Goal: Task Accomplishment & Management: Manage account settings

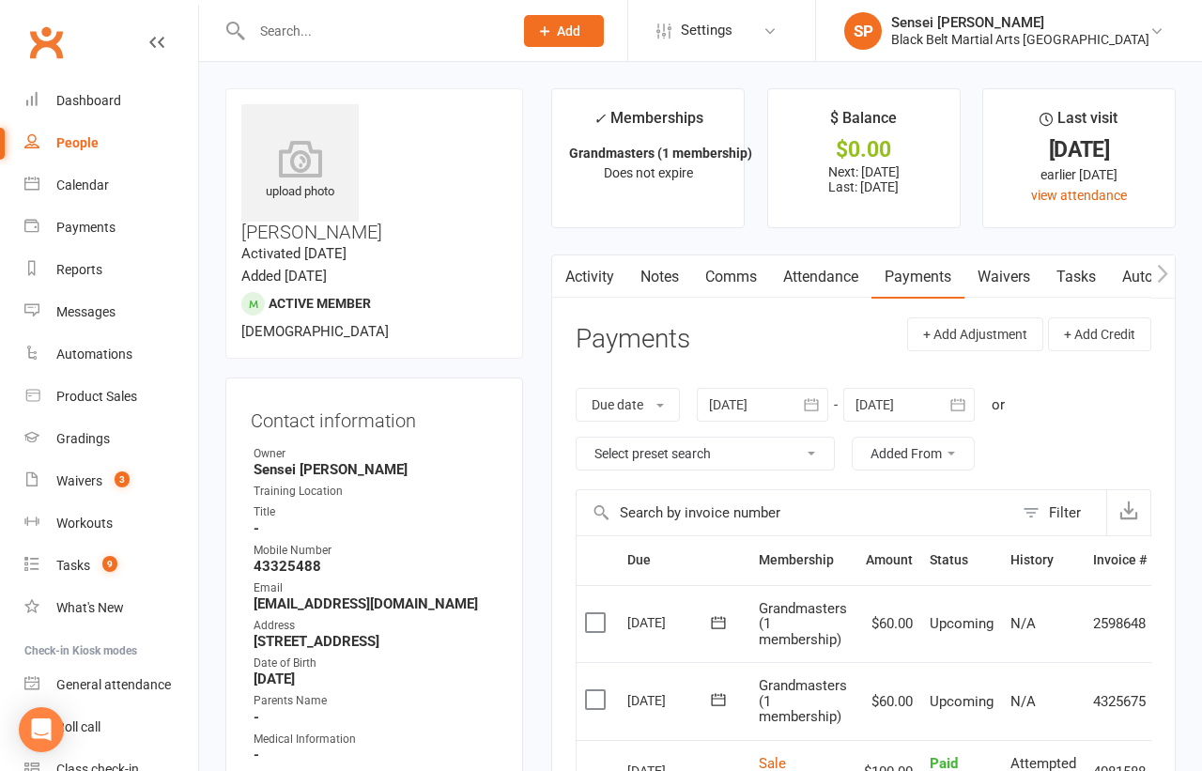
click at [305, 31] on input "text" at bounding box center [372, 31] width 253 height 26
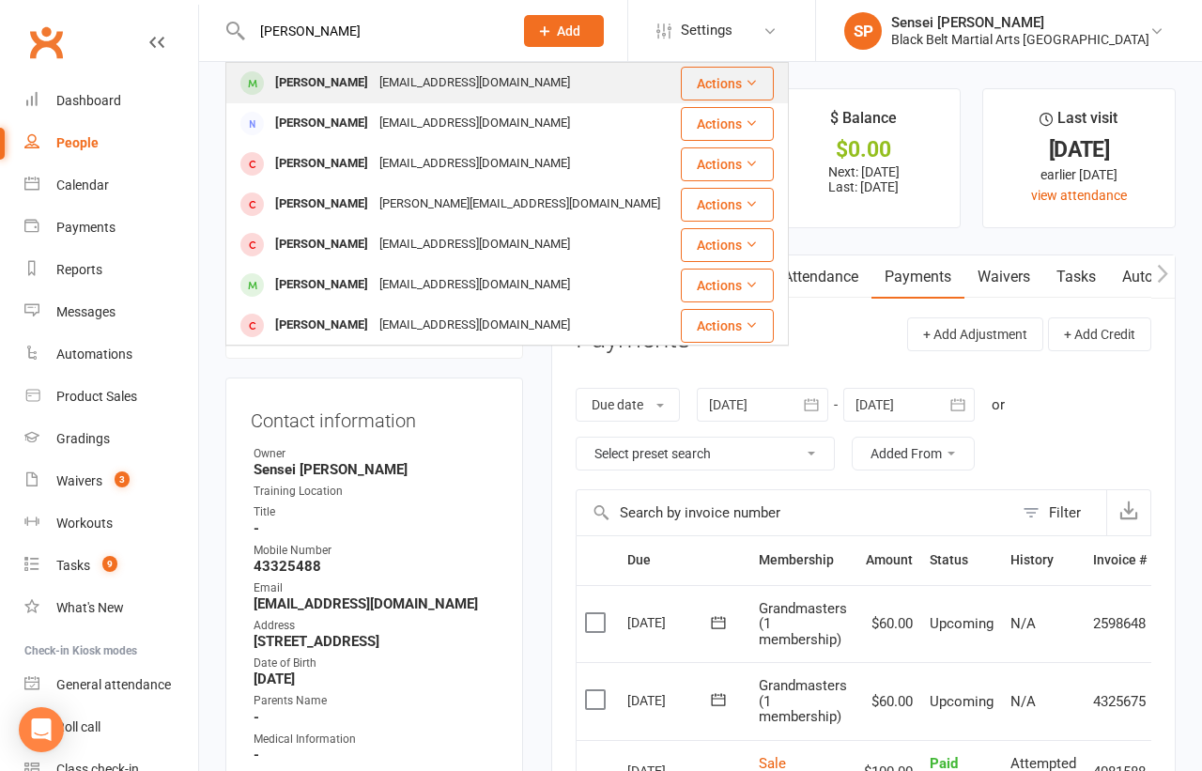
type input "[PERSON_NAME]"
click at [334, 80] on div "[PERSON_NAME]" at bounding box center [321, 82] width 104 height 27
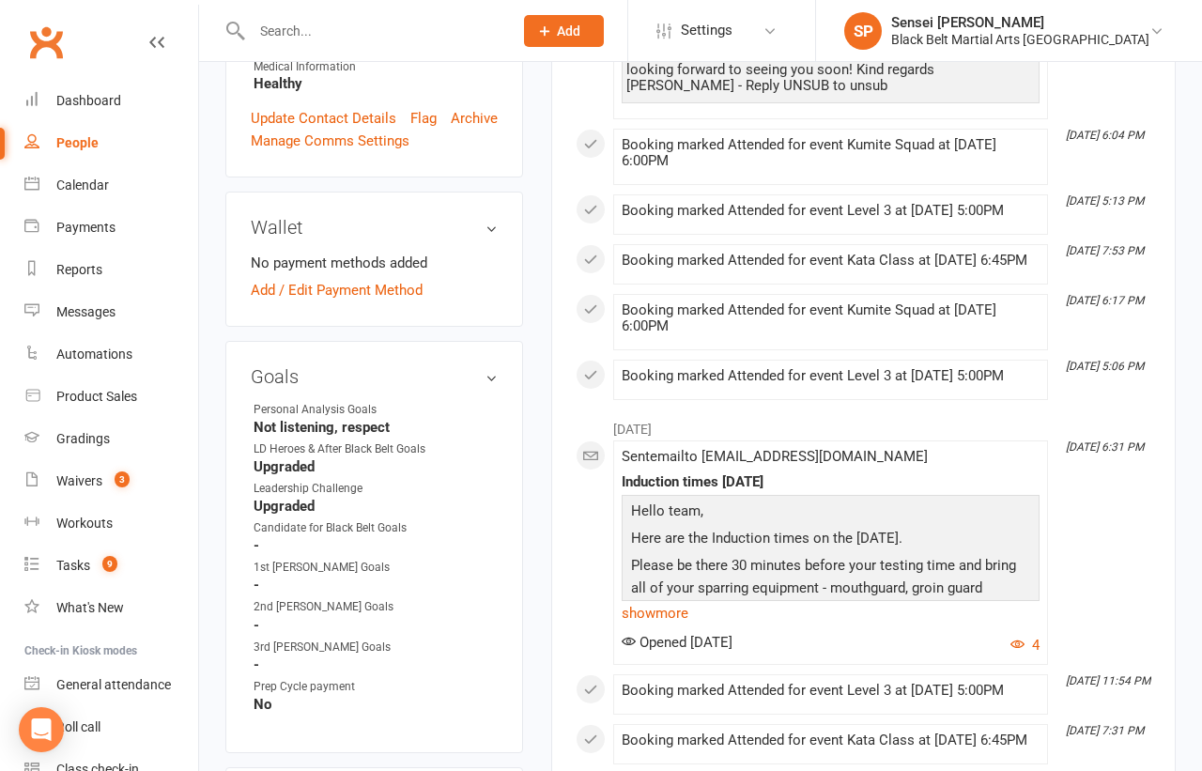
scroll to position [617, 0]
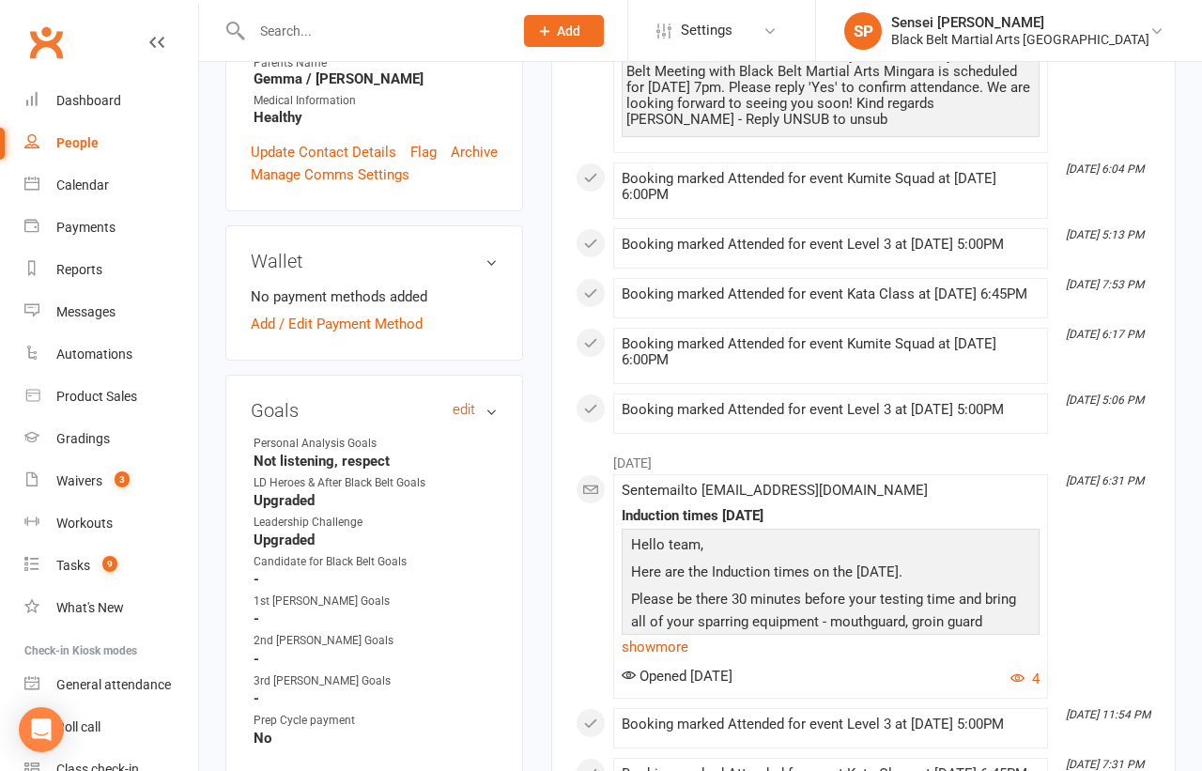
click at [460, 402] on link "edit" at bounding box center [463, 410] width 23 height 16
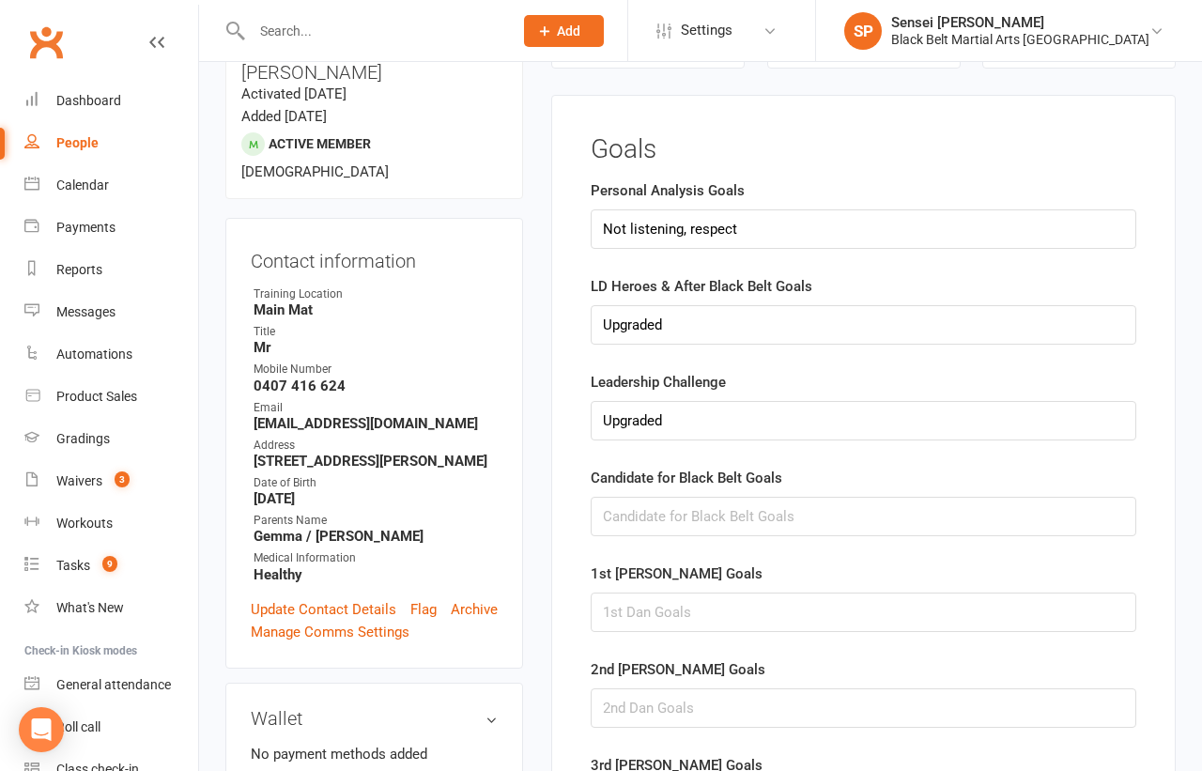
click at [542, 364] on main "✓ Memberships Leadership karate Does not expire $ Balance $0.00 Next: n/a Last:…" at bounding box center [863, 497] width 652 height 1137
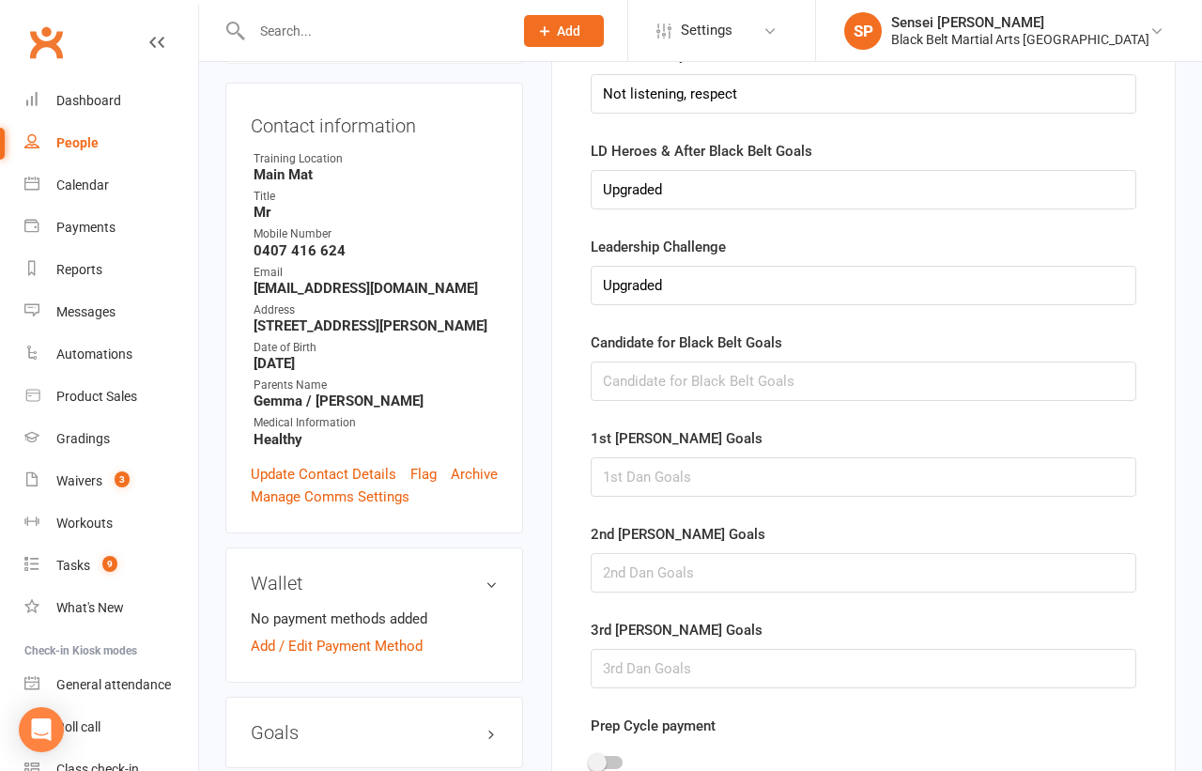
scroll to position [307, 0]
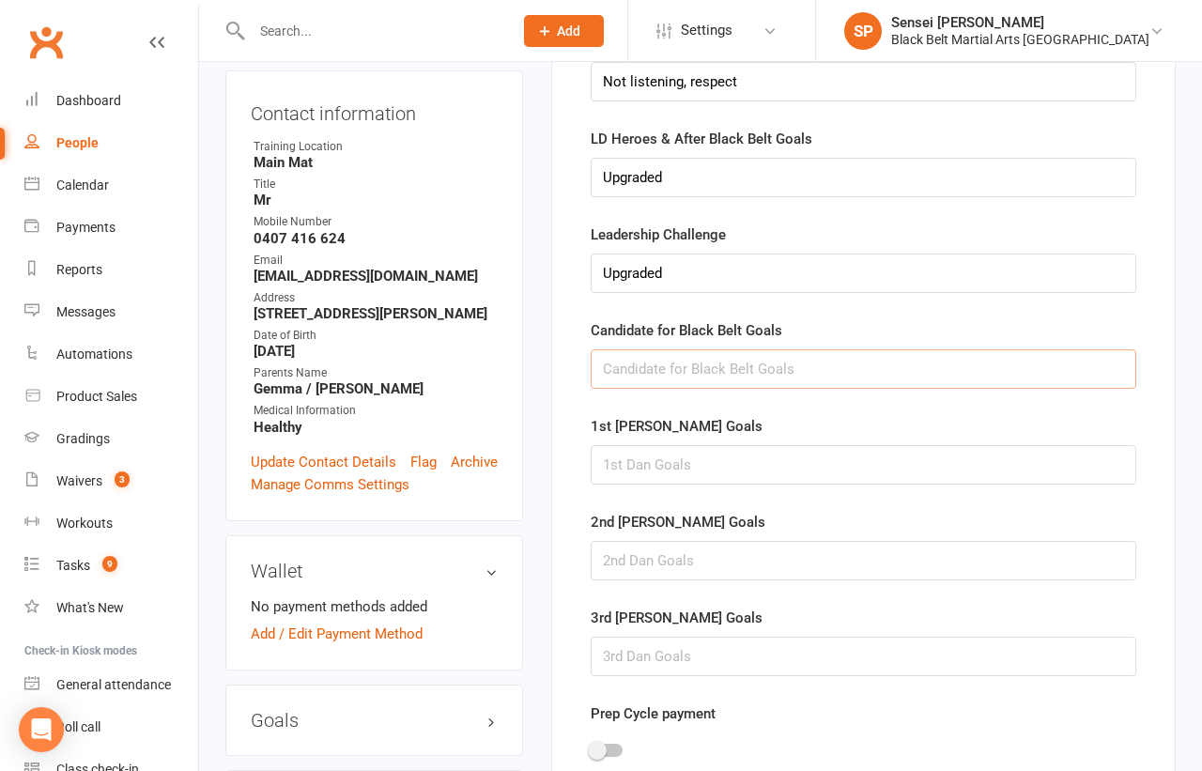
click at [603, 365] on input "text" at bounding box center [862, 368] width 545 height 39
click at [700, 361] on input "competing, firsrt [PERSON_NAME]," at bounding box center [862, 368] width 545 height 39
click at [766, 361] on input "competing, first [PERSON_NAME]," at bounding box center [862, 368] width 545 height 39
click at [791, 363] on input "competing, first [PERSON_NAME], best and airest, swans academy," at bounding box center [862, 368] width 545 height 39
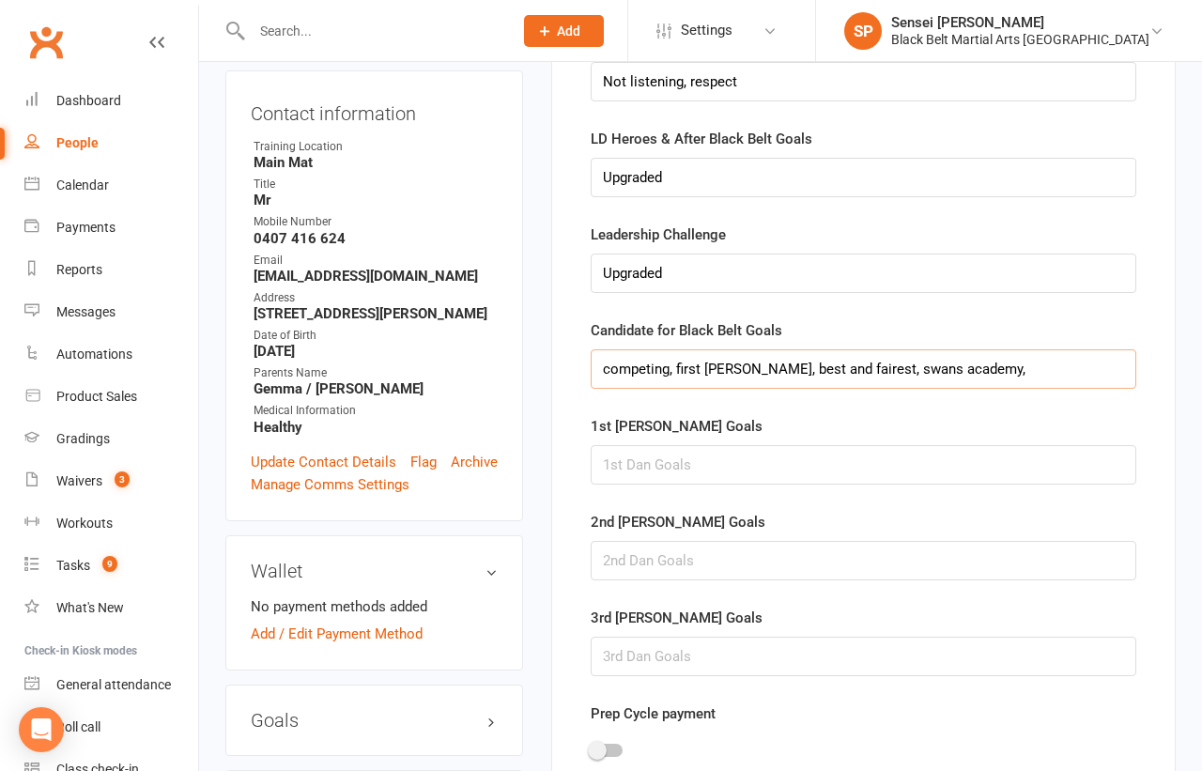
click at [962, 372] on input "competing, first [PERSON_NAME], best and fairest, swans academy," at bounding box center [862, 368] width 545 height 39
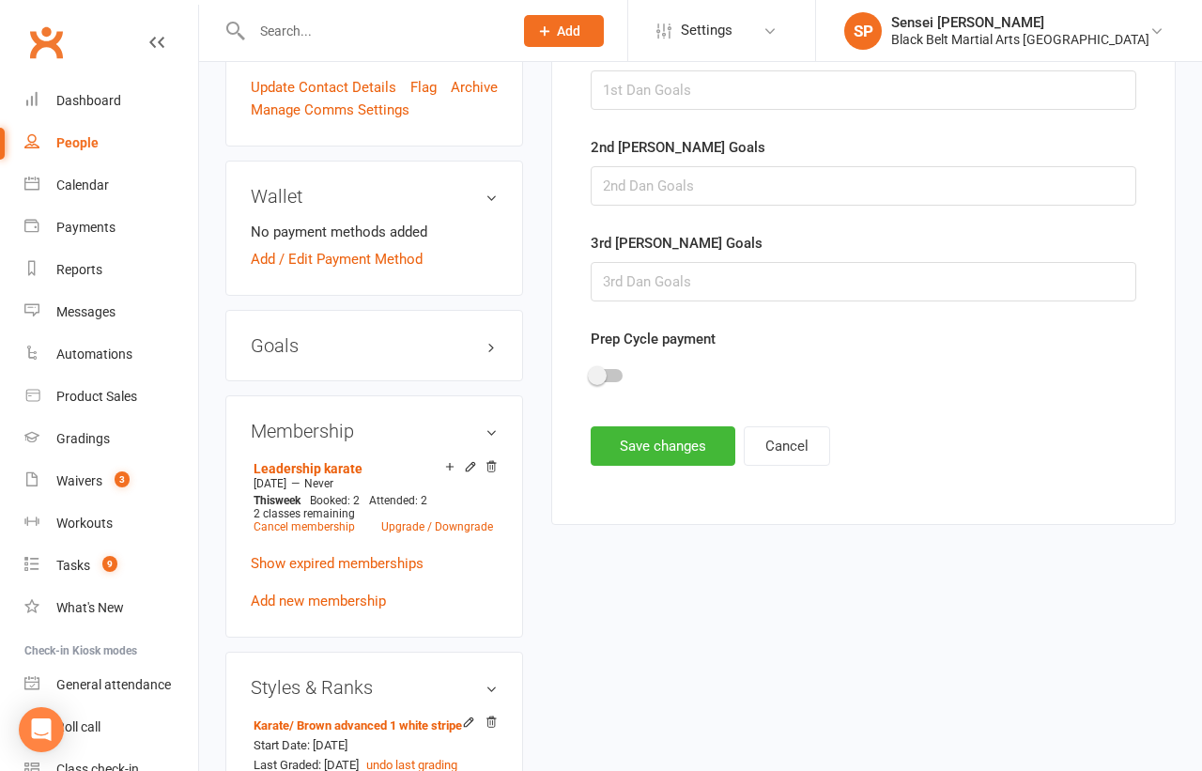
scroll to position [766, 0]
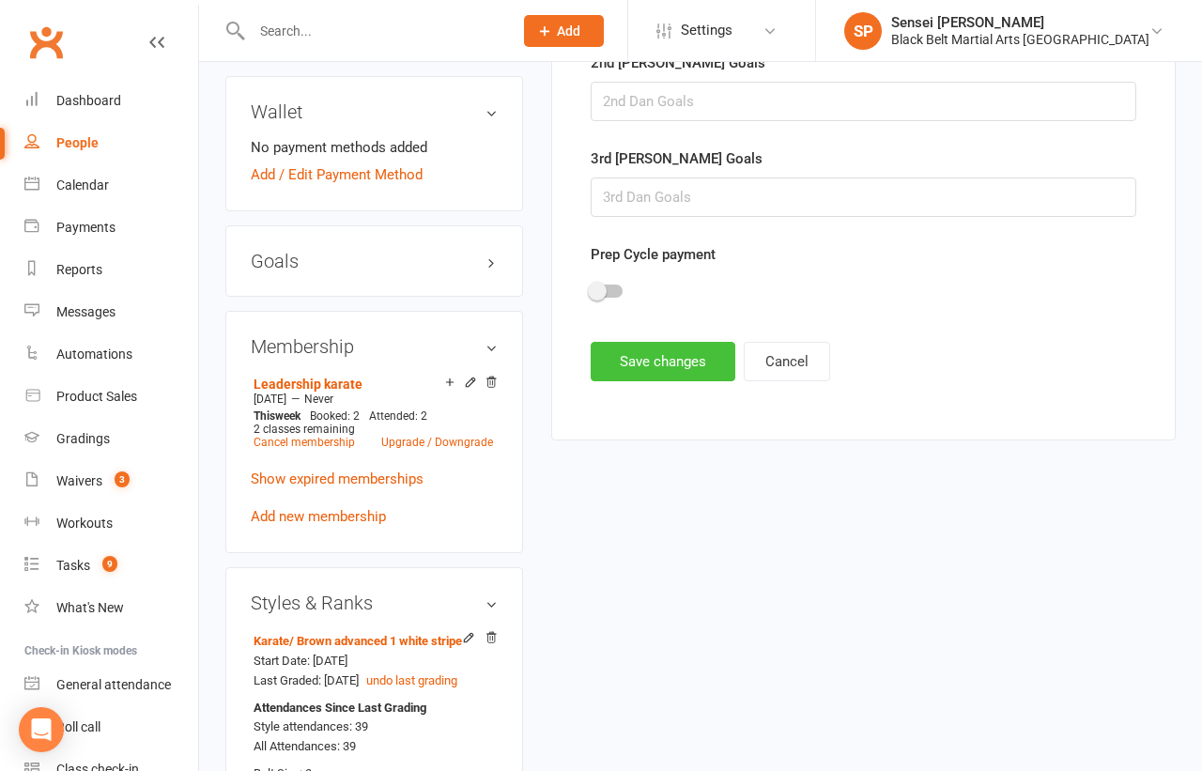
type input "competing, first [PERSON_NAME], best and fairest, swans academy, become a tradie"
click at [695, 347] on button "Save changes" at bounding box center [662, 361] width 145 height 39
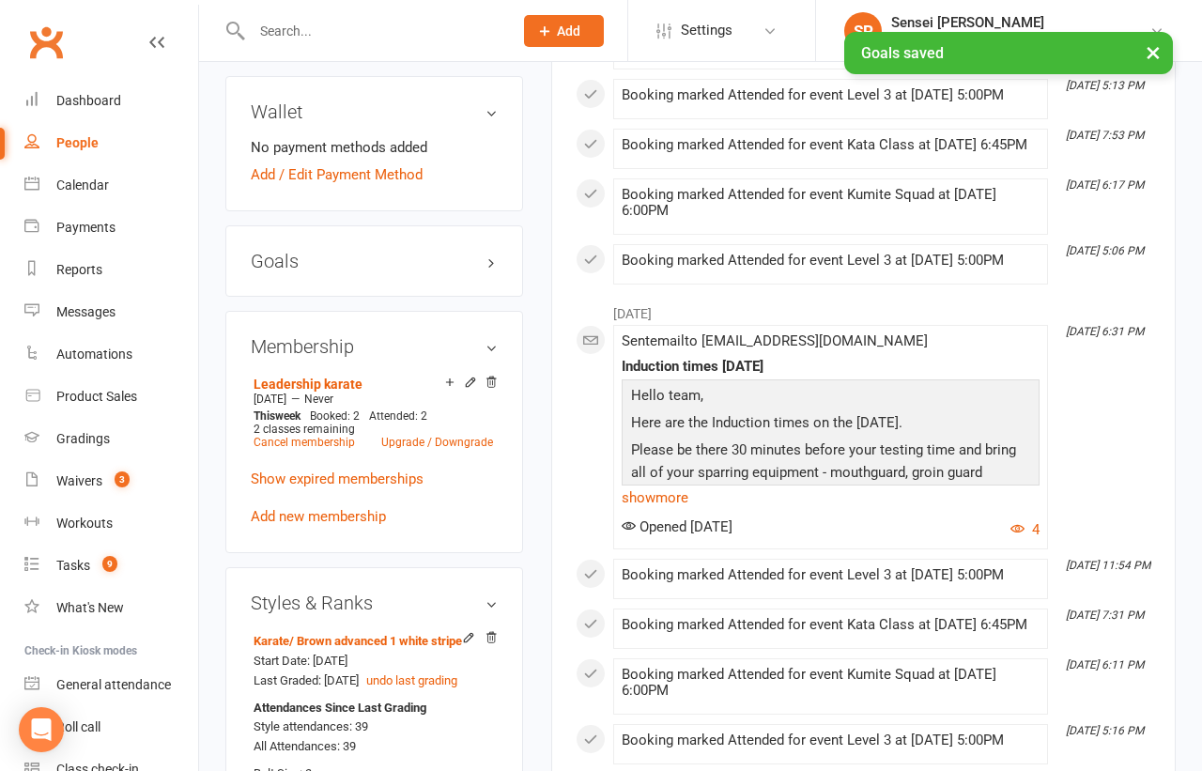
click at [402, 26] on input "text" at bounding box center [372, 31] width 253 height 26
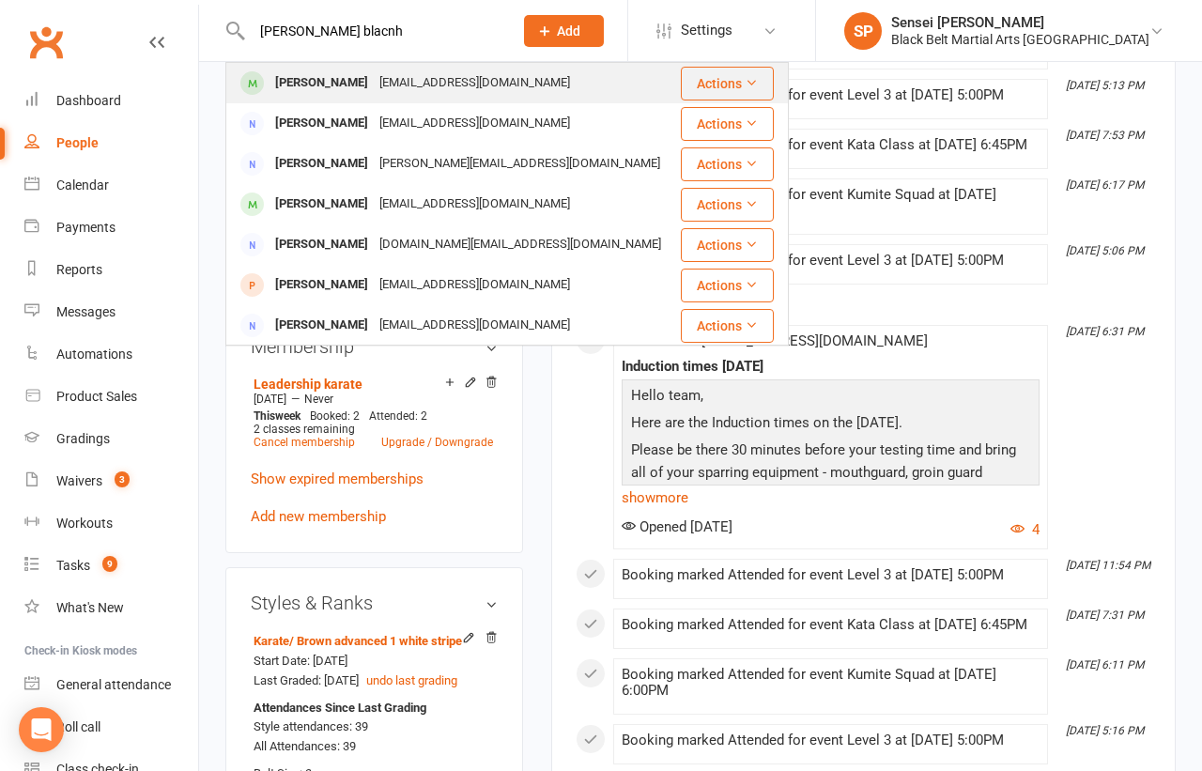
type input "[PERSON_NAME] blacnh"
click at [376, 84] on div "[EMAIL_ADDRESS][DOMAIN_NAME]" at bounding box center [475, 82] width 202 height 27
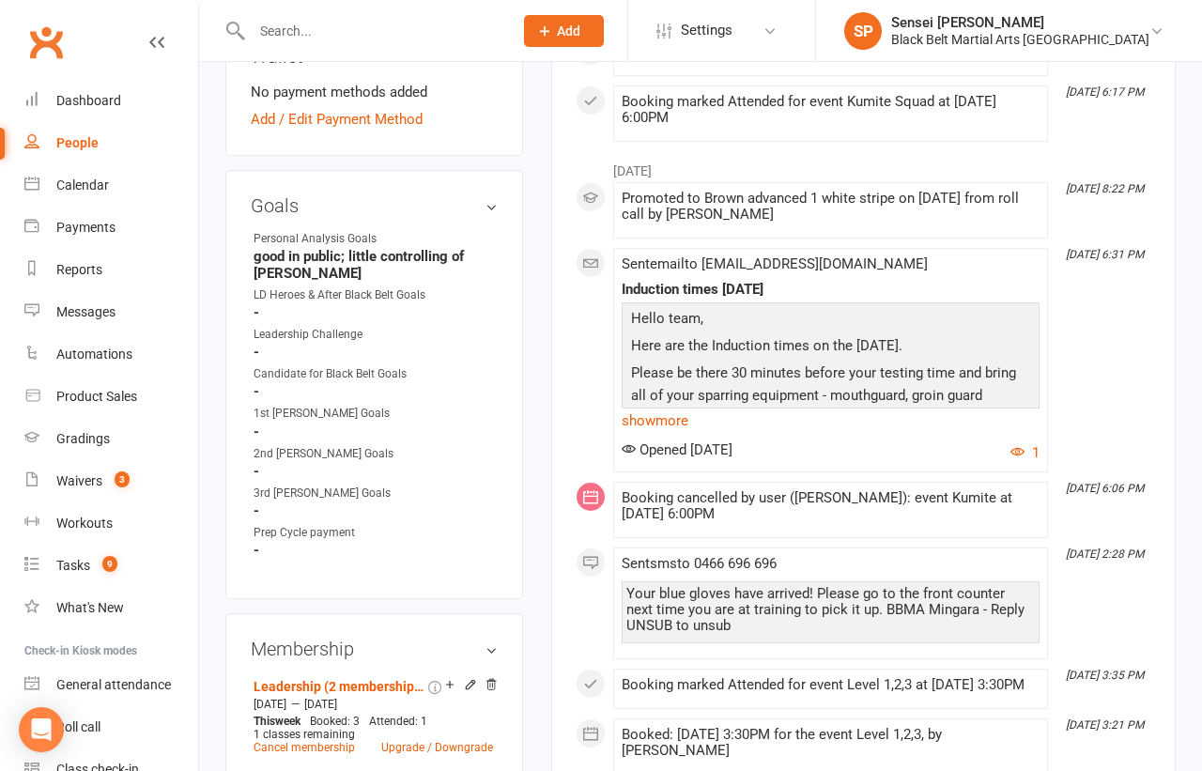
scroll to position [847, 0]
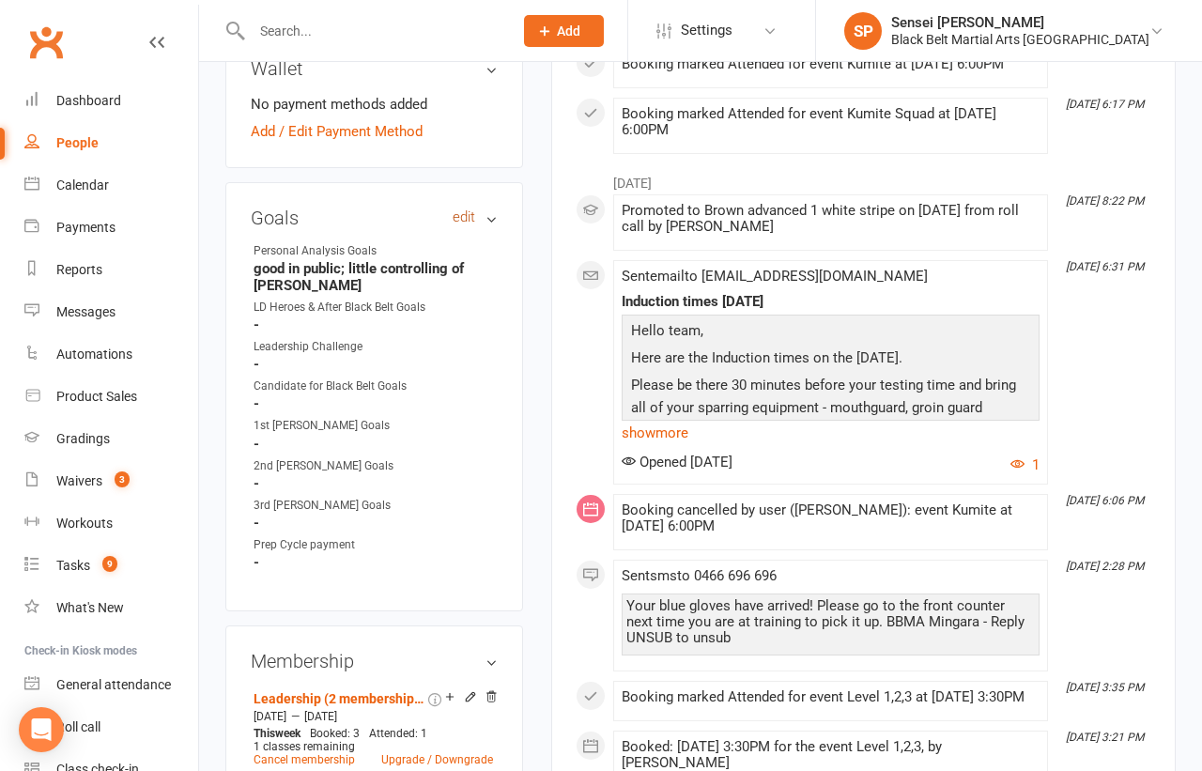
click at [466, 209] on link "edit" at bounding box center [463, 217] width 23 height 16
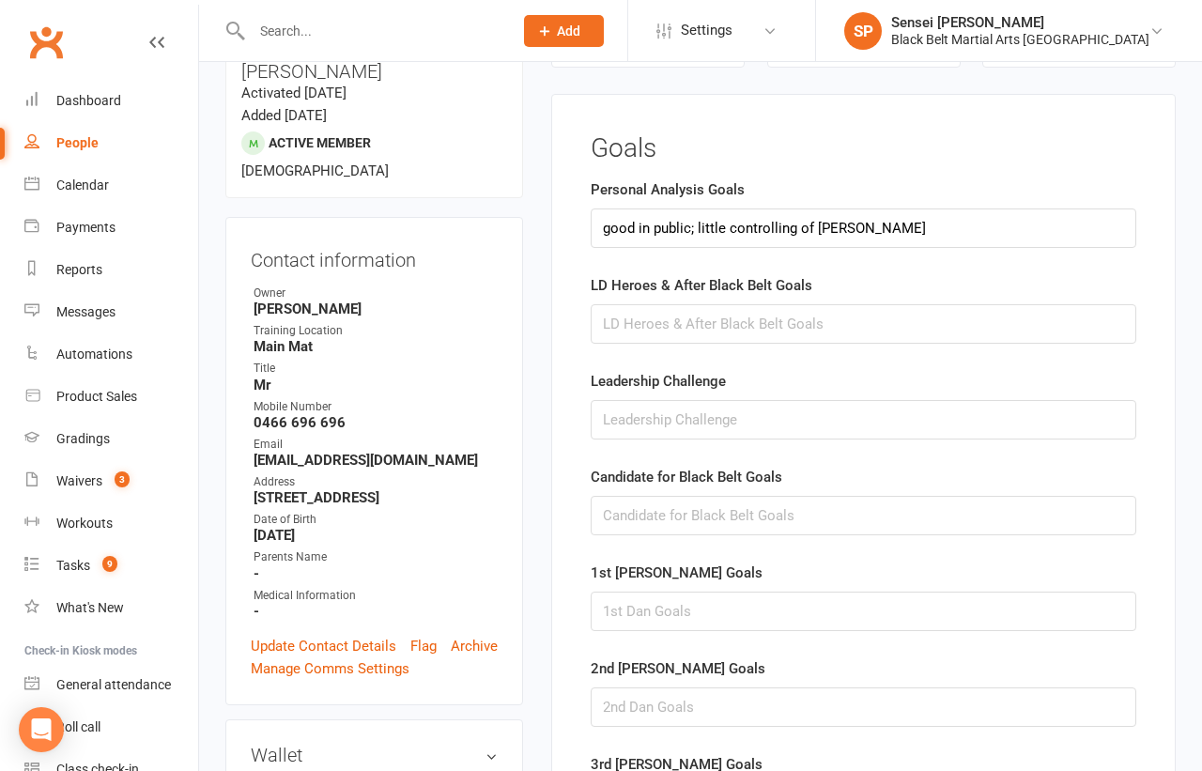
scroll to position [160, 0]
click at [821, 226] on input "good in public; little controlling of [PERSON_NAME]" at bounding box center [862, 228] width 545 height 39
type input "good in public; little controlling of [PERSON_NAME]"
click at [697, 497] on input "text" at bounding box center [862, 516] width 545 height 39
click at [669, 513] on input "less contorlling of [PERSON_NAME]," at bounding box center [862, 516] width 545 height 39
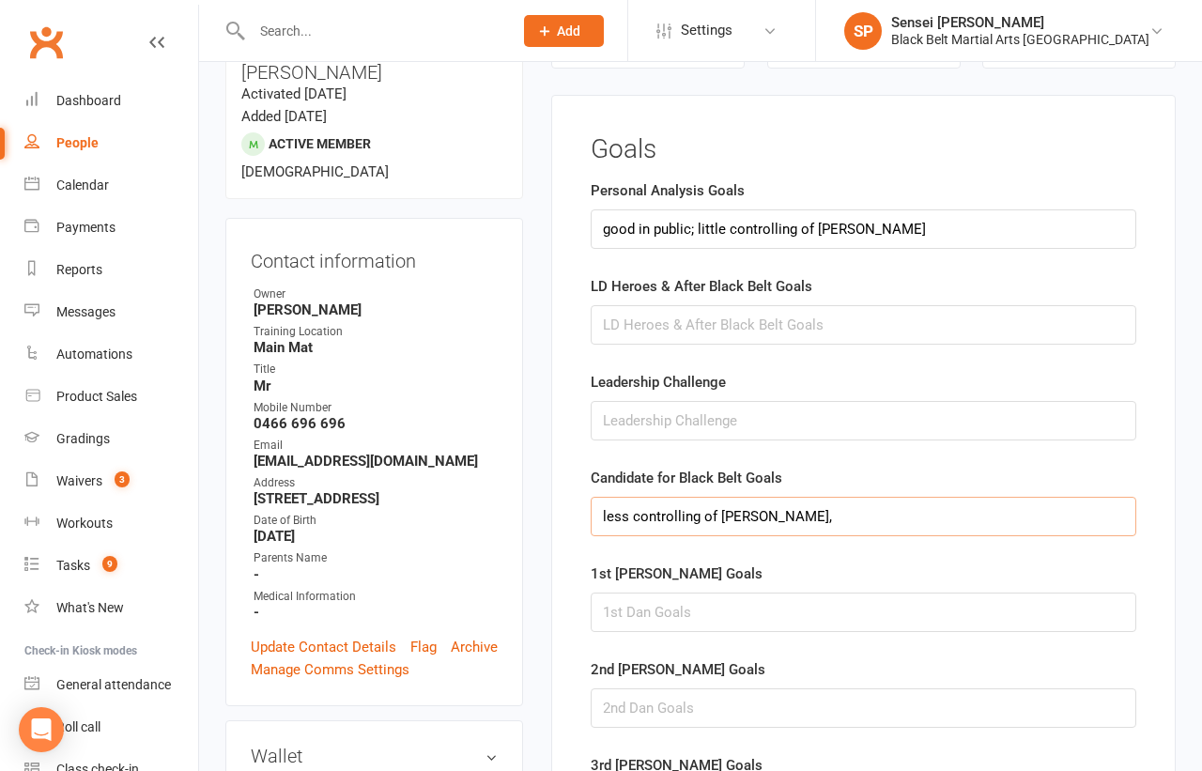
click at [813, 520] on input "less controlling of [PERSON_NAME]," at bounding box center [862, 516] width 545 height 39
click at [855, 511] on input "less controlling of [PERSON_NAME], sell his art, beter at English and writing," at bounding box center [862, 516] width 545 height 39
click at [1040, 508] on input "less controlling of [PERSON_NAME], sell his art, better at English and writing," at bounding box center [862, 516] width 545 height 39
click at [1083, 513] on input "less controlling of [PERSON_NAME], sell his art, better at English and writing,…" at bounding box center [862, 516] width 545 height 39
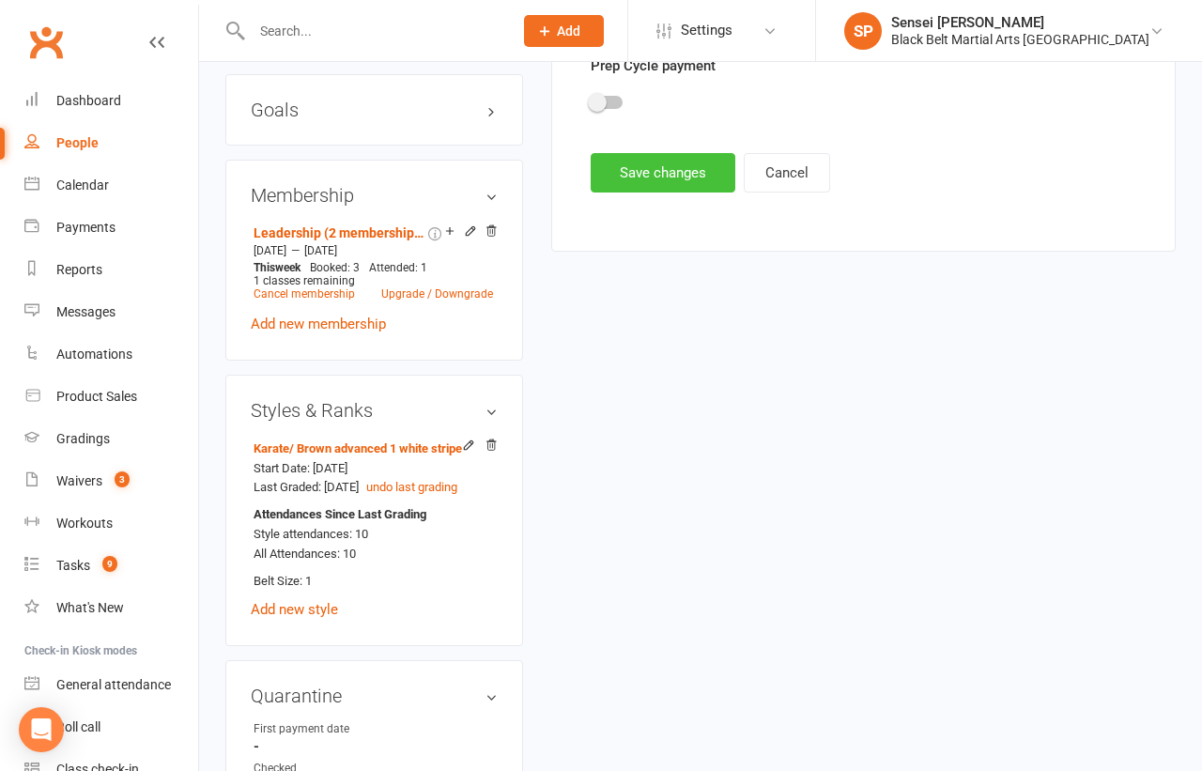
scroll to position [930, 0]
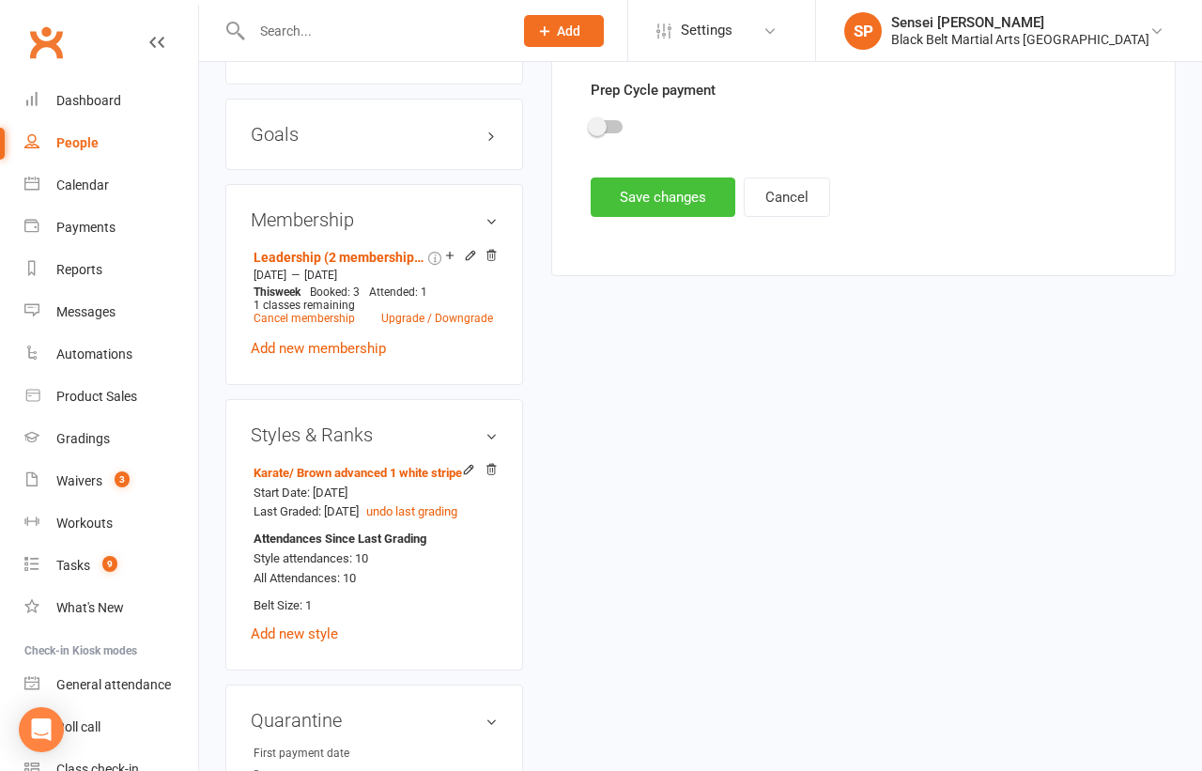
type input "less controlling of [PERSON_NAME], sell his art, better at English and writing,…"
click at [686, 191] on button "Save changes" at bounding box center [662, 196] width 145 height 39
